Goal: Communication & Community: Answer question/provide support

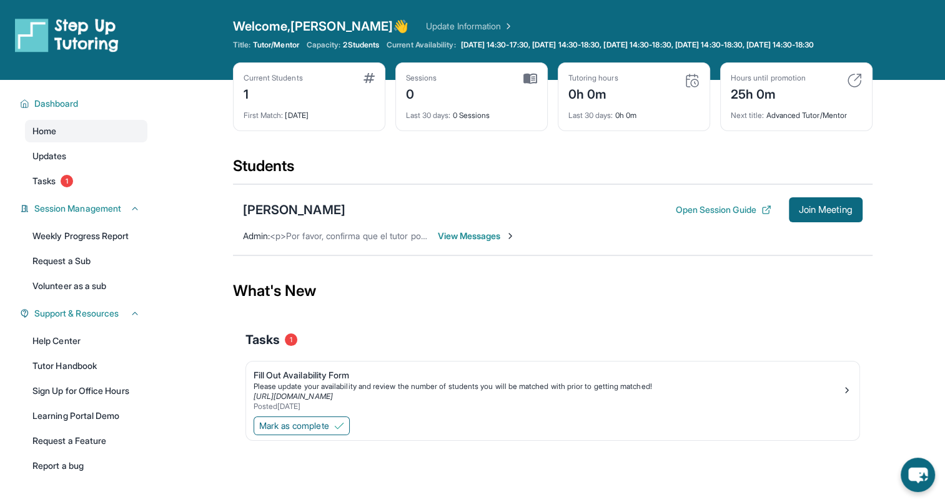
click at [482, 242] on span "View Messages" at bounding box center [477, 236] width 78 height 12
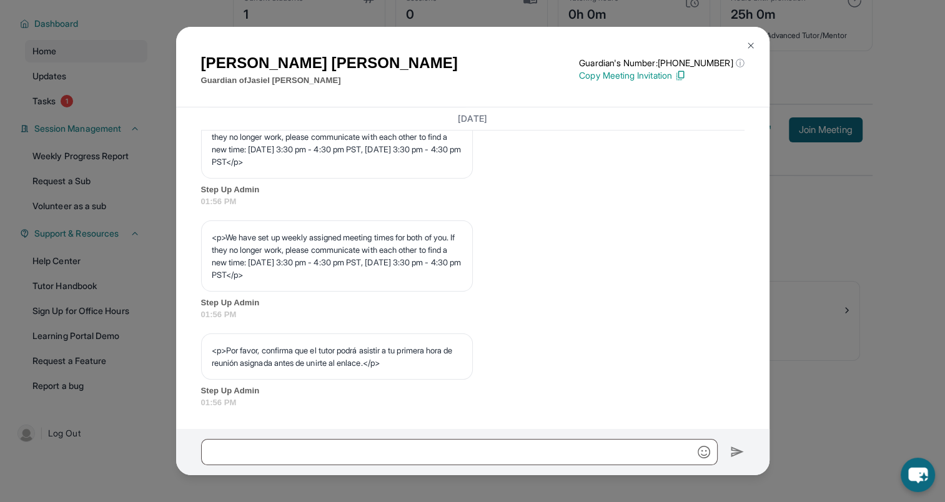
scroll to position [90, 0]
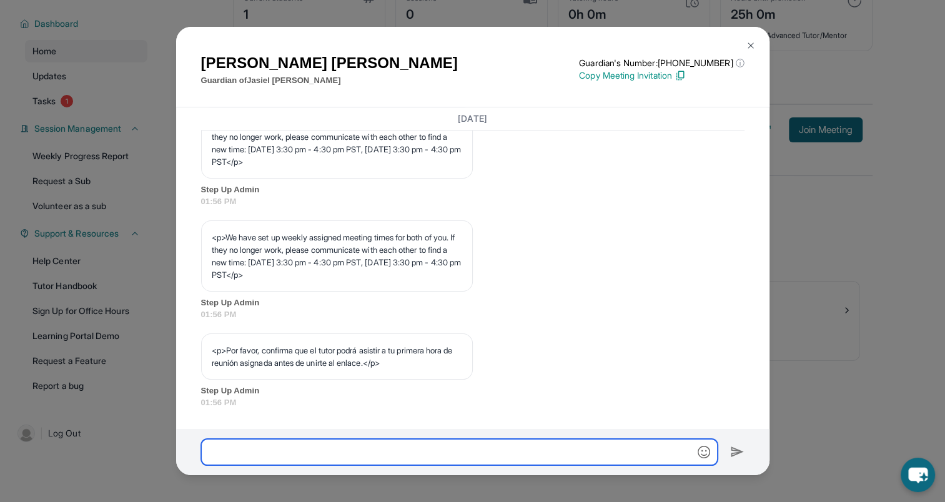
click at [359, 448] on input "text" at bounding box center [459, 452] width 517 height 26
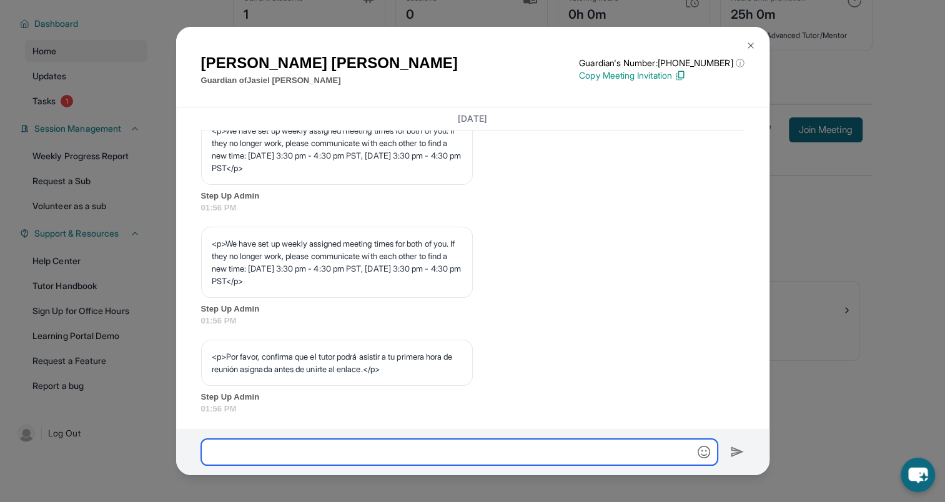
scroll to position [645, 0]
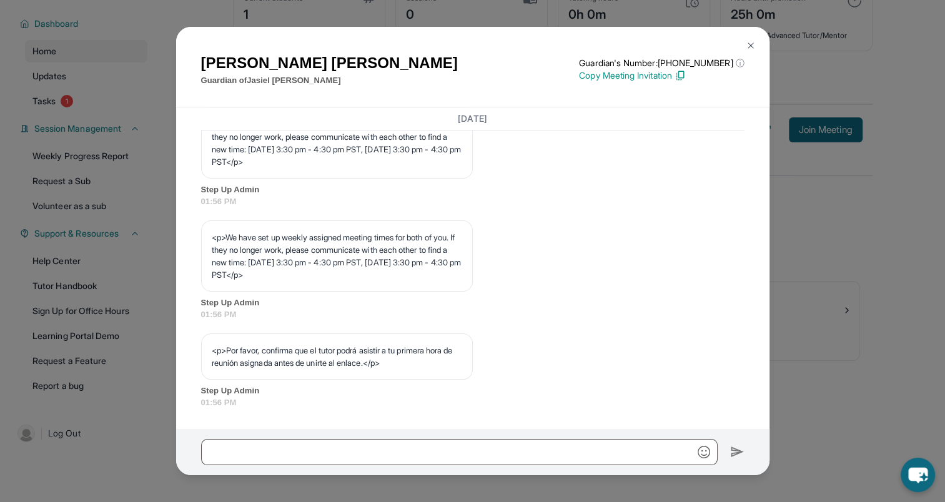
click at [750, 40] on button at bounding box center [750, 45] width 25 height 25
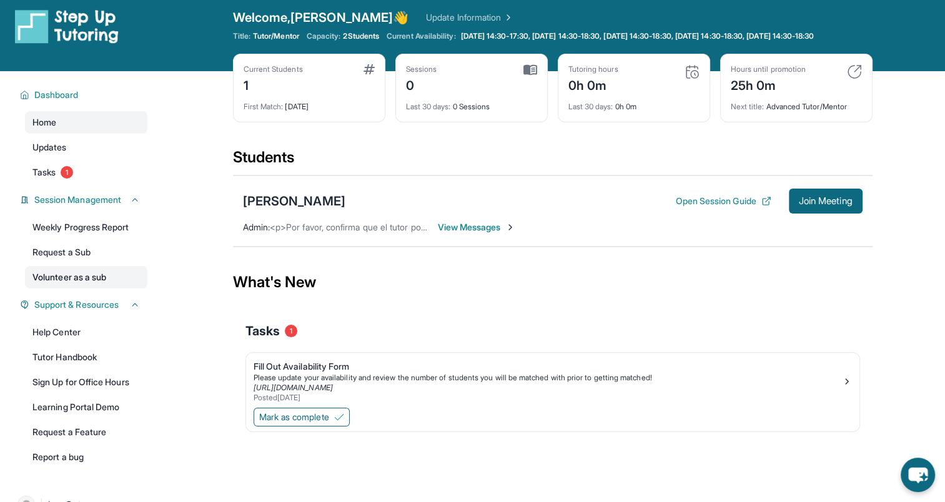
scroll to position [0, 0]
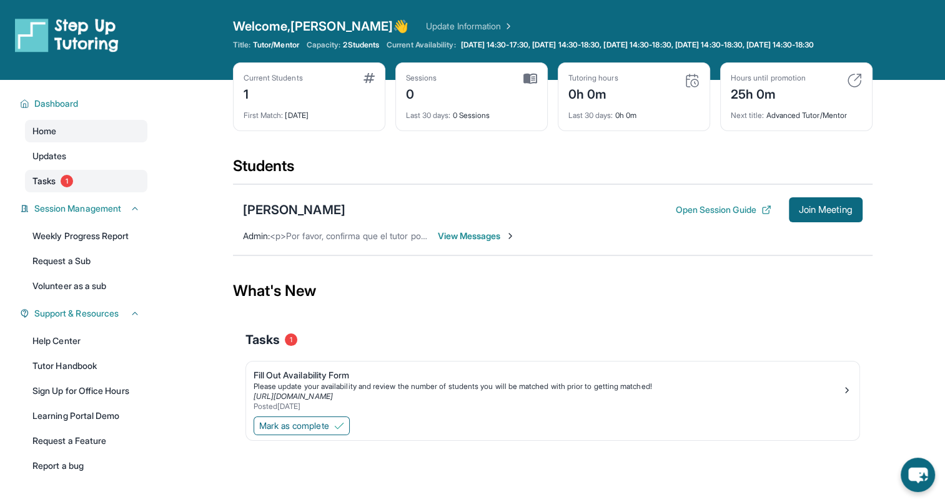
click at [40, 187] on span "Tasks" at bounding box center [43, 181] width 23 height 12
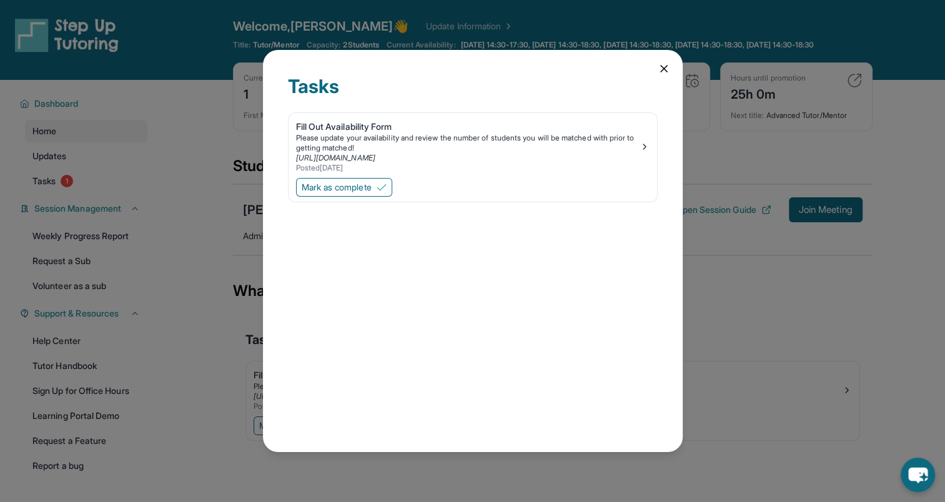
click at [665, 70] on icon at bounding box center [664, 69] width 6 height 6
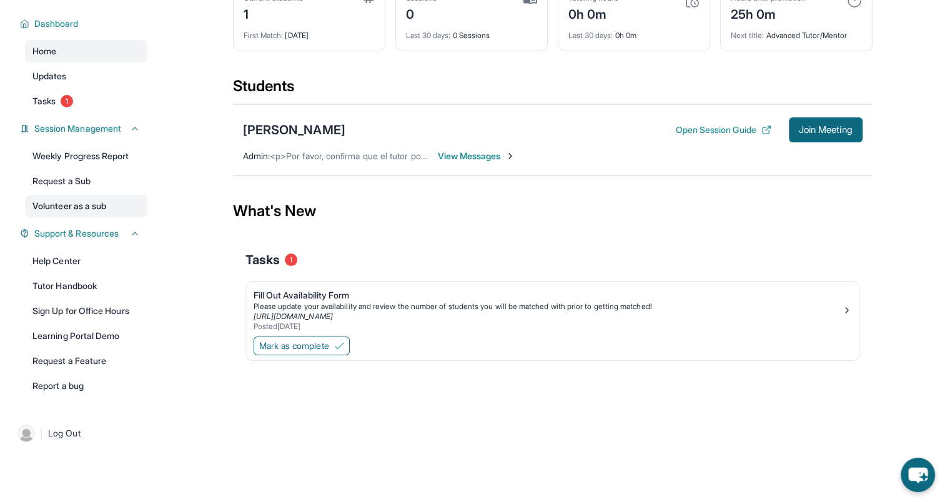
scroll to position [90, 0]
click at [105, 330] on link "Learning Portal Demo" at bounding box center [86, 336] width 122 height 22
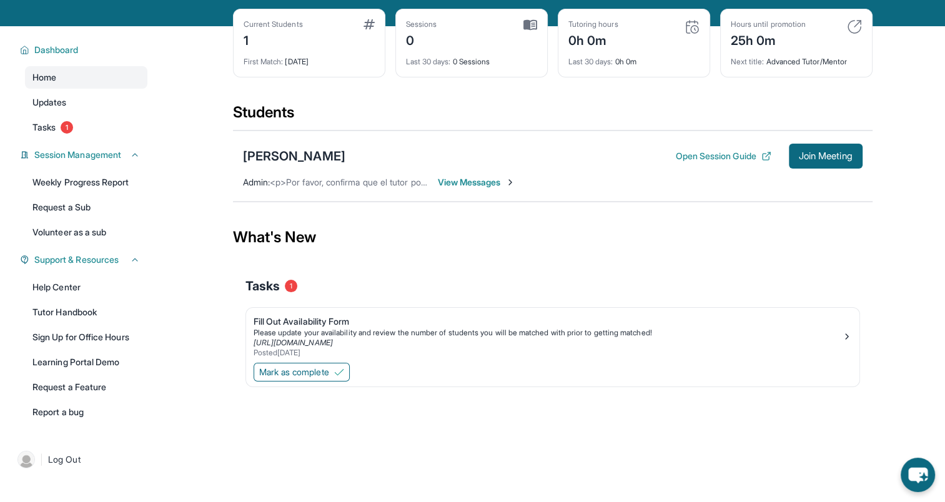
scroll to position [0, 0]
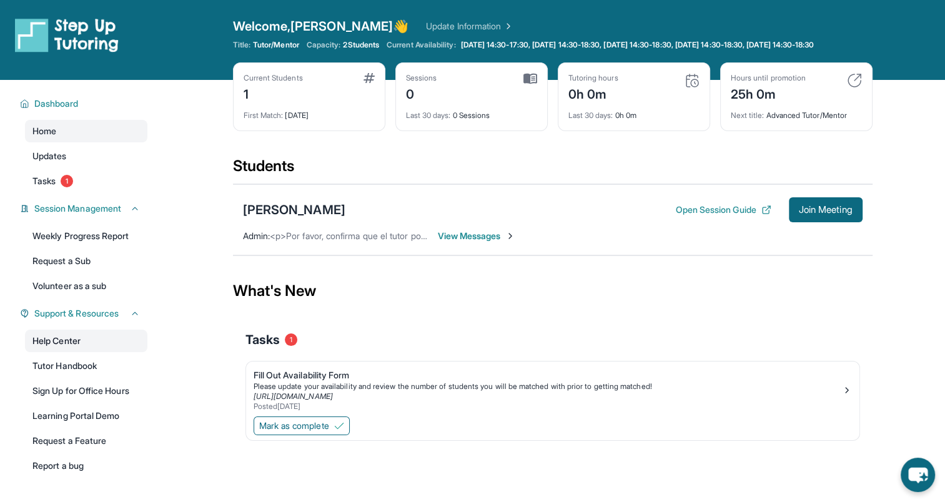
click at [65, 347] on link "Help Center" at bounding box center [86, 341] width 122 height 22
click at [299, 215] on div "[PERSON_NAME]" at bounding box center [294, 209] width 102 height 17
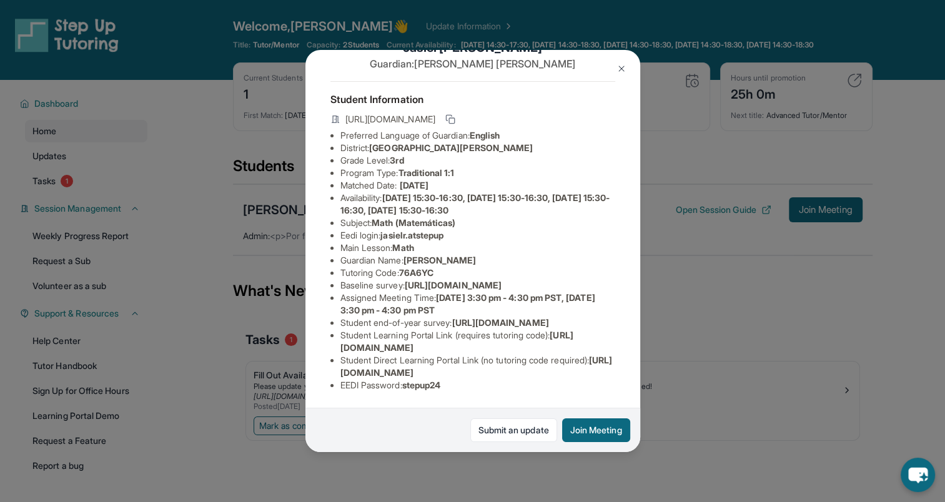
scroll to position [142, 0]
click at [680, 278] on div "Jasiel Renteria Guardian: Verenice Gonzalez Student Information https://student…" at bounding box center [472, 251] width 945 height 502
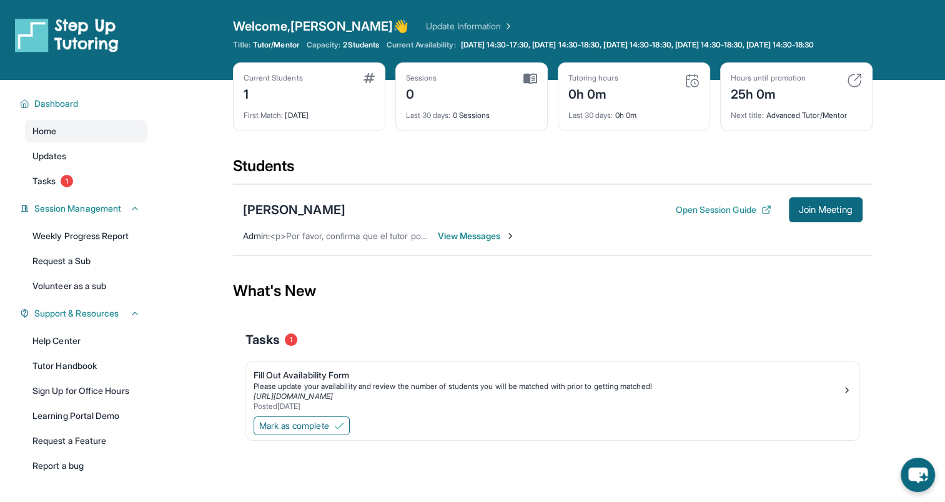
click at [470, 242] on span "View Messages" at bounding box center [477, 236] width 78 height 12
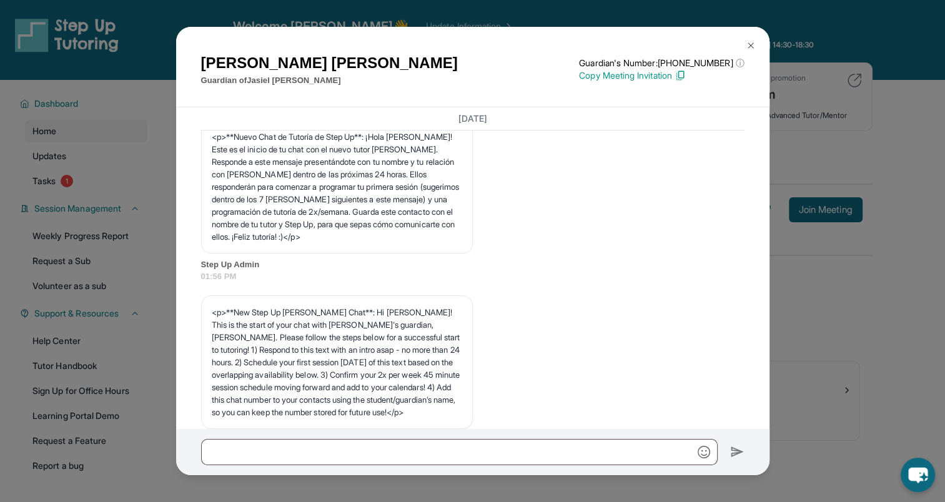
scroll to position [0, 0]
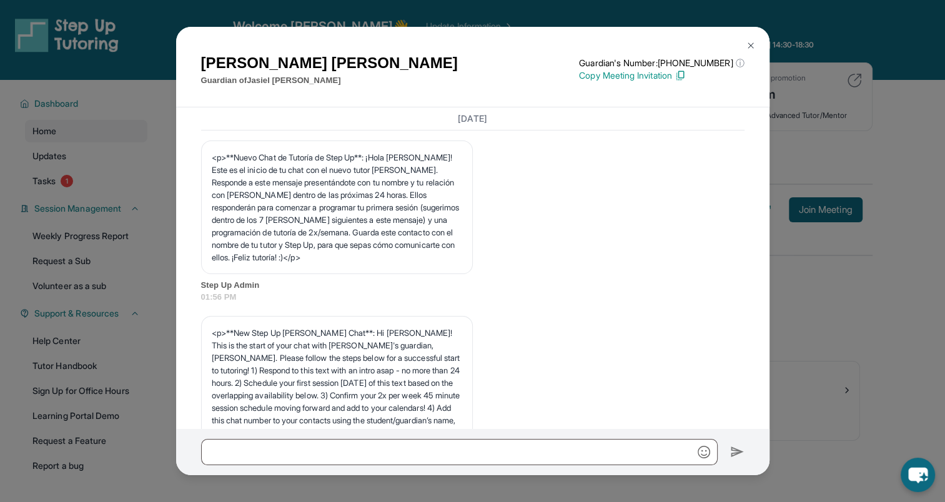
click at [750, 46] on img at bounding box center [751, 46] width 10 height 10
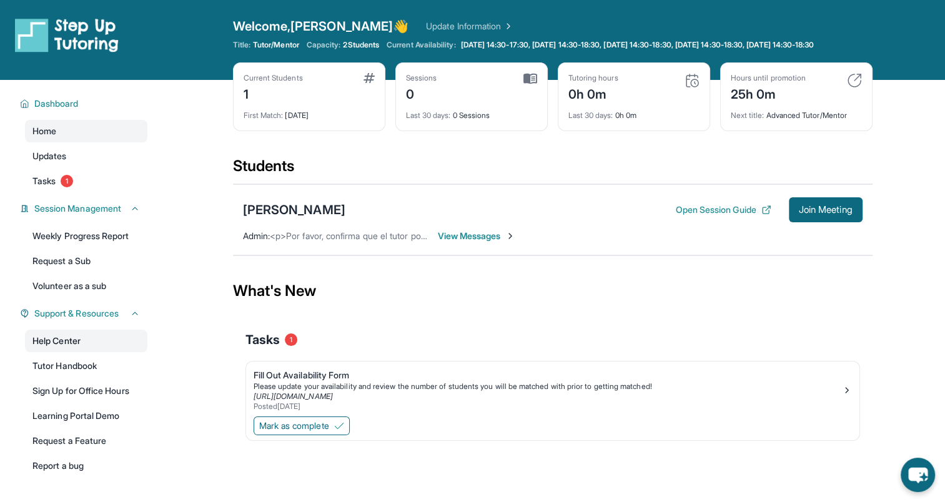
click at [70, 352] on link "Help Center" at bounding box center [86, 341] width 122 height 22
click at [462, 242] on span "View Messages" at bounding box center [477, 236] width 78 height 12
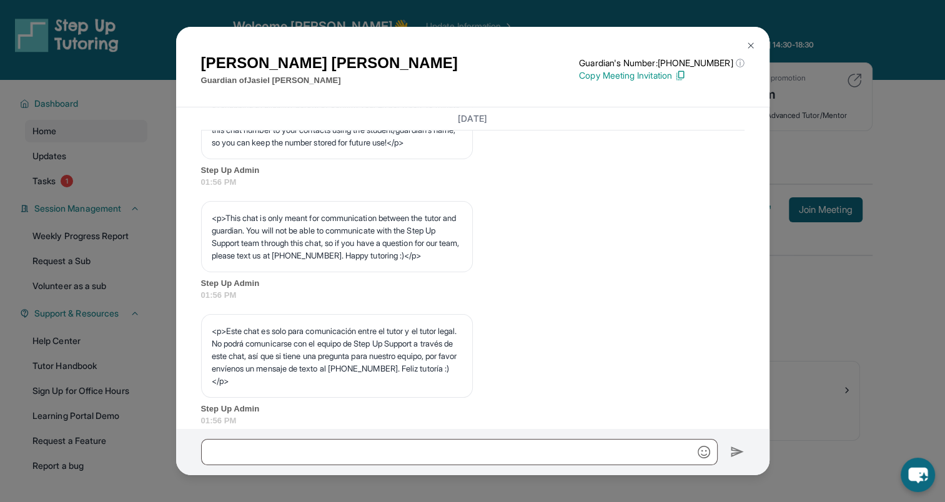
scroll to position [312, 0]
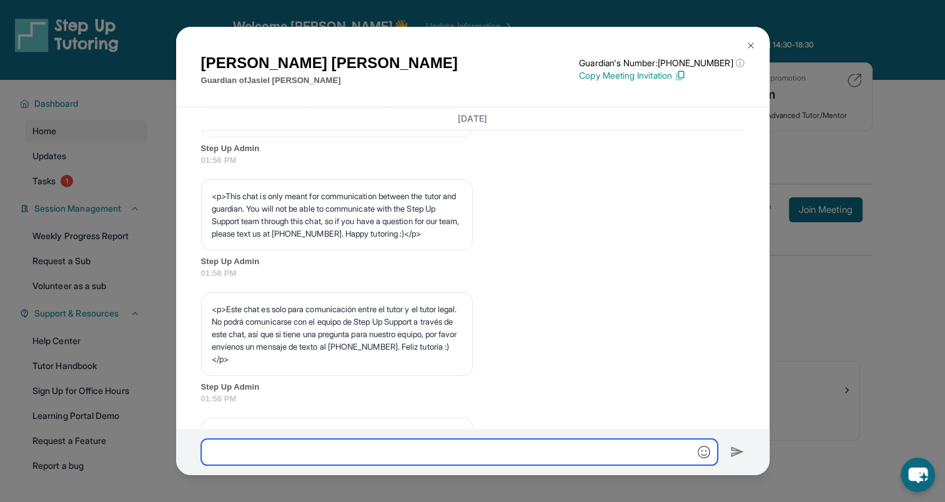
click at [219, 454] on input "text" at bounding box center [459, 452] width 517 height 26
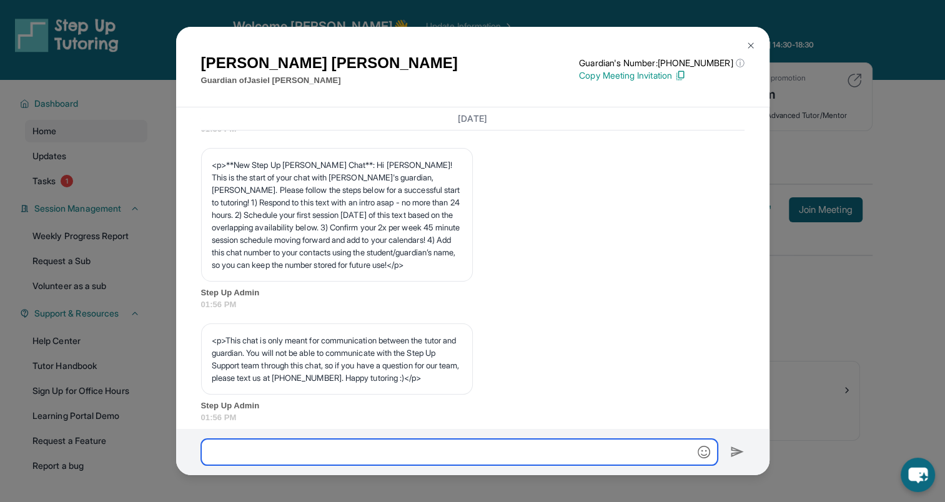
scroll to position [187, 0]
